Goal: Task Accomplishment & Management: Complete application form

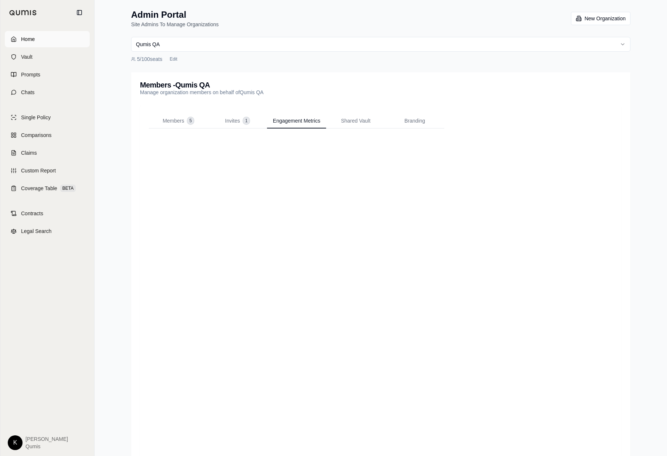
click at [55, 35] on link "Home" at bounding box center [47, 39] width 85 height 16
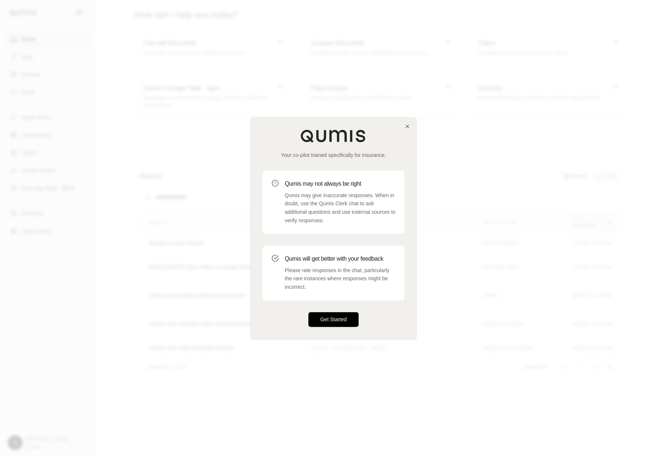
click at [352, 325] on button "Get Started" at bounding box center [333, 319] width 50 height 15
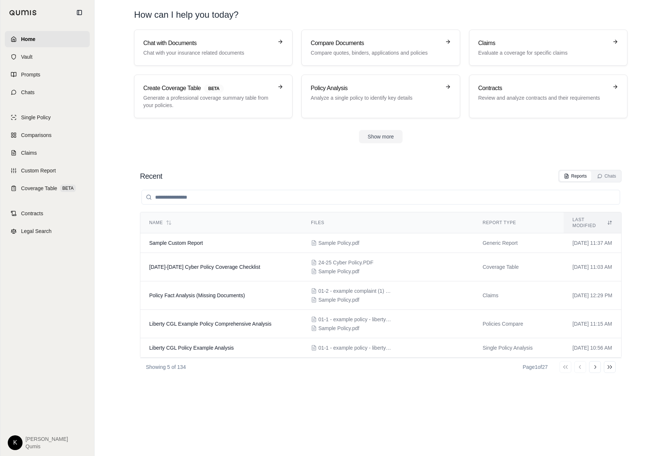
click at [16, 441] on html "Home Vault Prompts Chats Single Policy Comparisons Claims Custom Report Coverag…" at bounding box center [333, 228] width 667 height 456
click at [38, 389] on link "Site Admin Portal" at bounding box center [32, 388] width 61 height 12
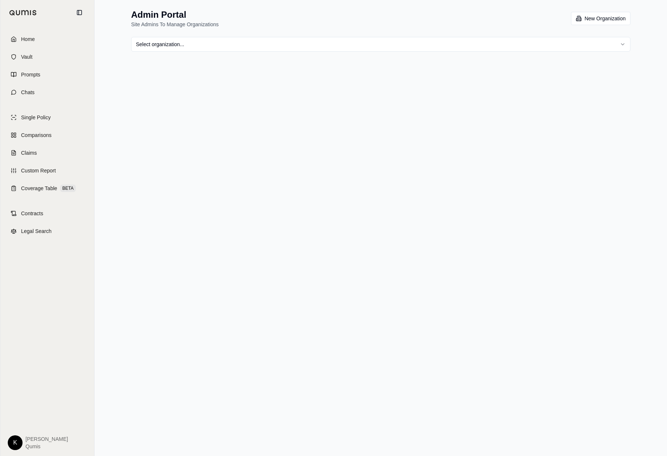
click at [330, 44] on html "Home Vault Prompts Chats Single Policy Comparisons Claims Custom Report Coverag…" at bounding box center [333, 228] width 667 height 456
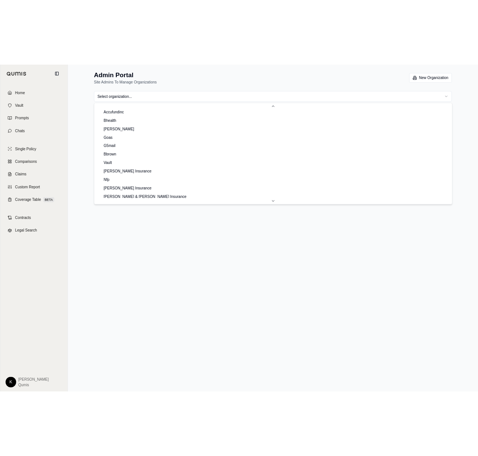
scroll to position [521, 0]
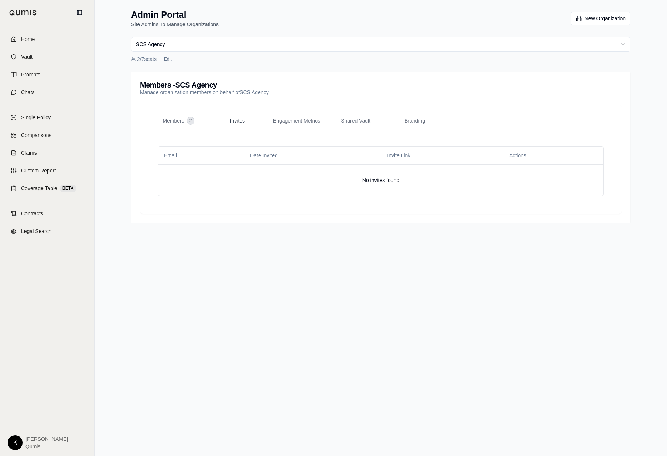
click at [233, 118] on span "Invites" at bounding box center [237, 120] width 15 height 7
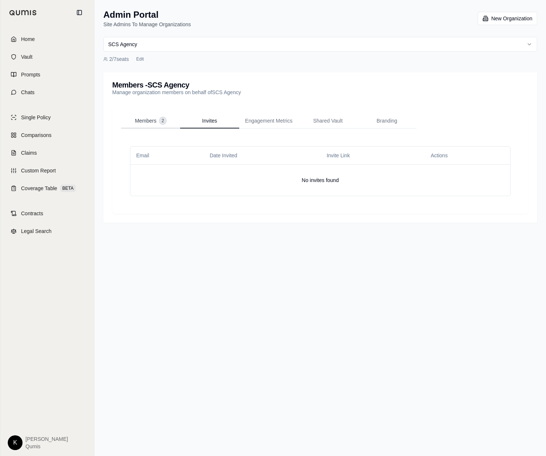
click at [132, 121] on button "Members 2" at bounding box center [150, 121] width 59 height 15
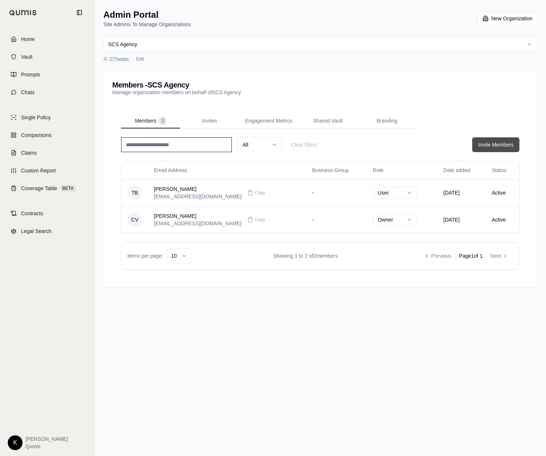
click at [497, 146] on button "Invite Members" at bounding box center [495, 144] width 47 height 15
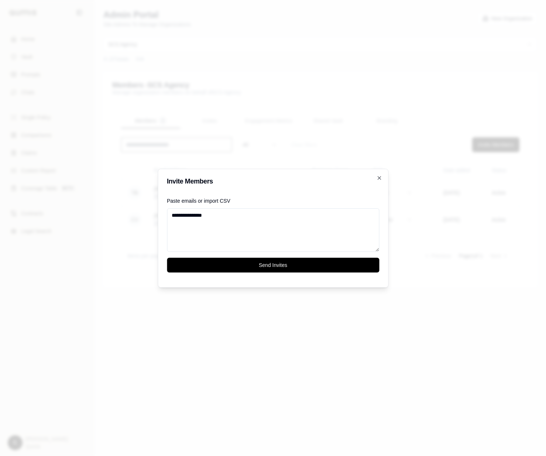
paste textarea "**********"
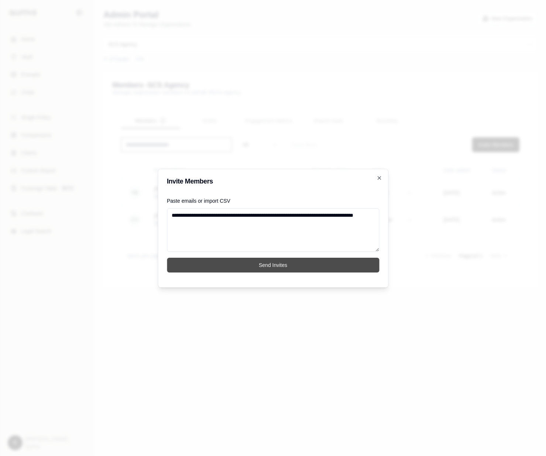
type textarea "**********"
click at [269, 265] on button "Send Invites" at bounding box center [273, 265] width 212 height 15
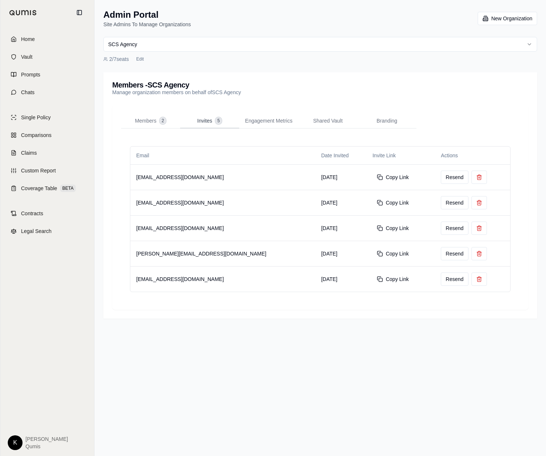
click at [205, 117] on span "Invites" at bounding box center [204, 120] width 15 height 7
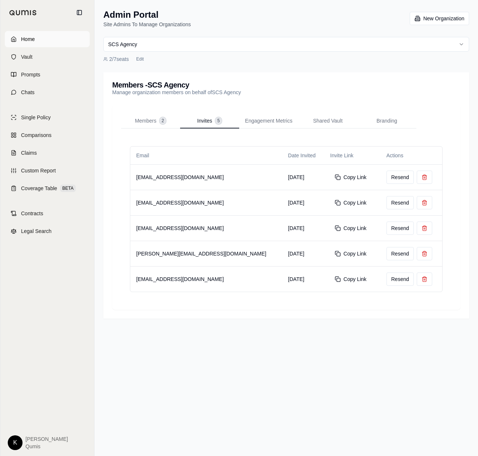
click at [24, 38] on span "Home" at bounding box center [28, 38] width 14 height 7
